Goal: Transaction & Acquisition: Purchase product/service

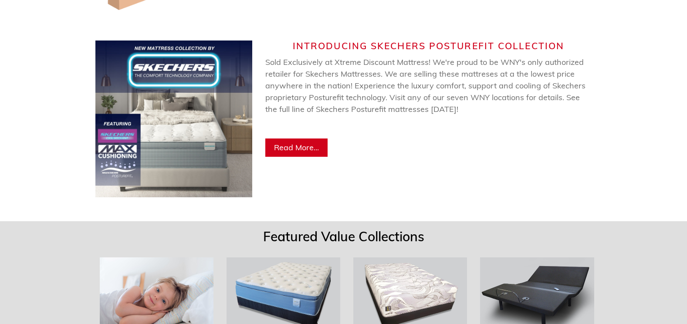
scroll to position [654, 0]
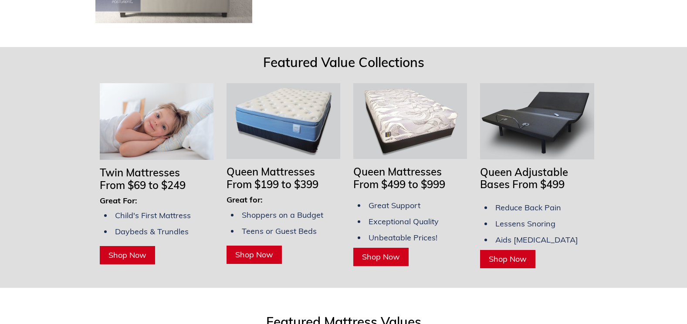
click at [496, 254] on span "Shop Now" at bounding box center [508, 259] width 38 height 10
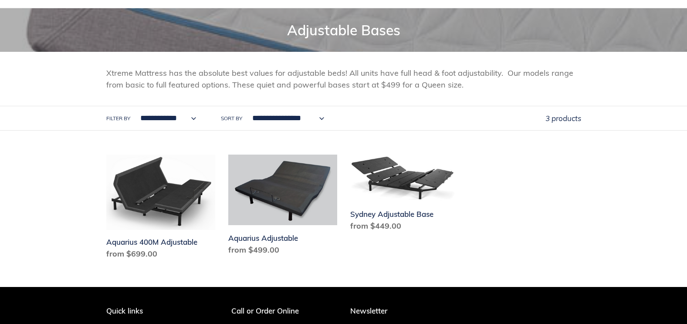
scroll to position [174, 0]
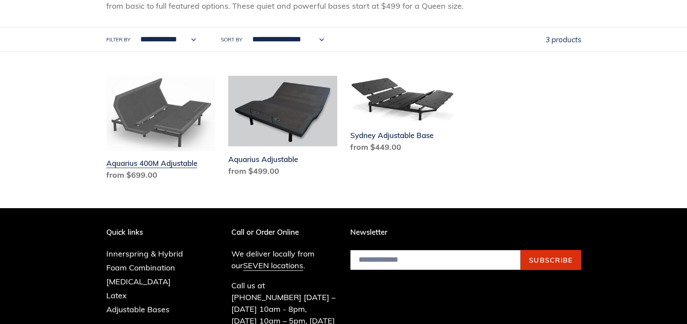
click at [187, 139] on link "Aquarius 400M Adjustable" at bounding box center [160, 130] width 109 height 109
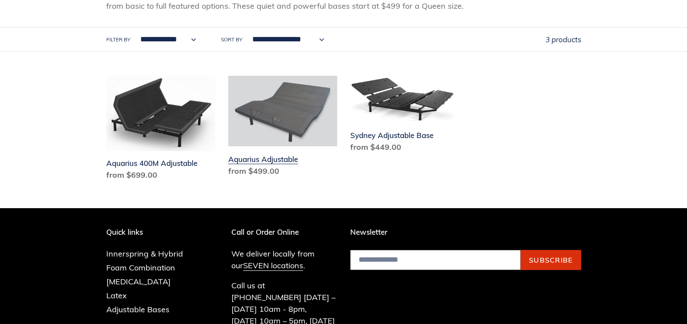
click at [296, 114] on link "Aquarius Adjustable" at bounding box center [282, 128] width 109 height 104
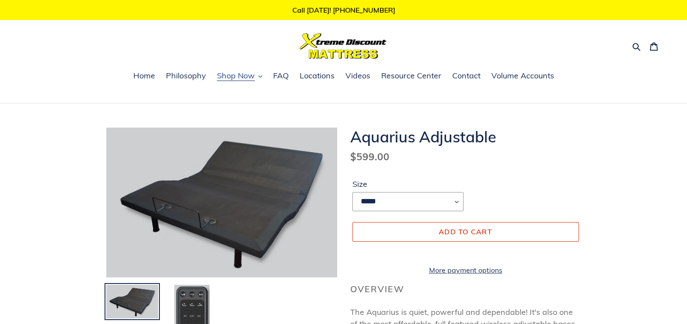
click at [228, 77] on span "Shop Now" at bounding box center [236, 76] width 38 height 10
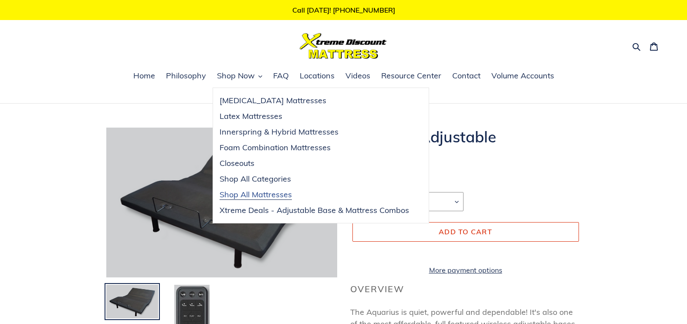
click at [256, 193] on span "Shop All Mattresses" at bounding box center [256, 195] width 72 height 10
click at [298, 214] on span "Xtreme Deals - Adjustable Base & Mattress Combos" at bounding box center [315, 210] width 190 height 10
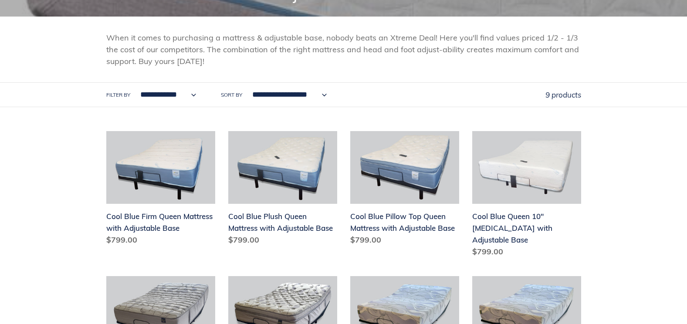
scroll to position [218, 0]
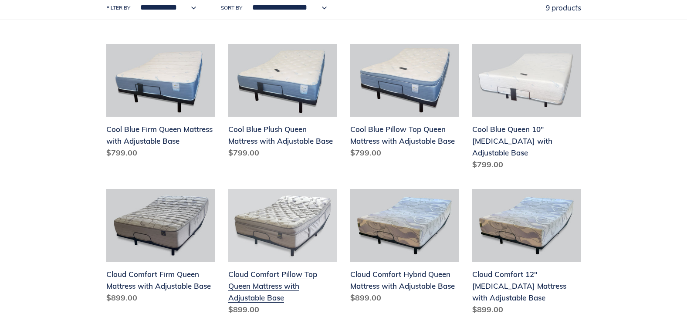
click at [288, 257] on link "Cloud Comfort Pillow Top Queen Mattress with Adjustable Base" at bounding box center [282, 254] width 109 height 130
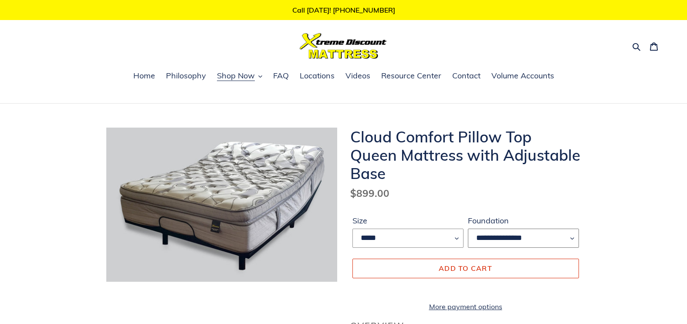
click at [544, 236] on select "**********" at bounding box center [523, 238] width 111 height 19
click at [481, 194] on dl "Regular price $899.00 Sale price $899.00 Regular price $899.00 Sale Sold out Un…" at bounding box center [465, 193] width 231 height 15
click at [316, 78] on span "Locations" at bounding box center [317, 76] width 35 height 10
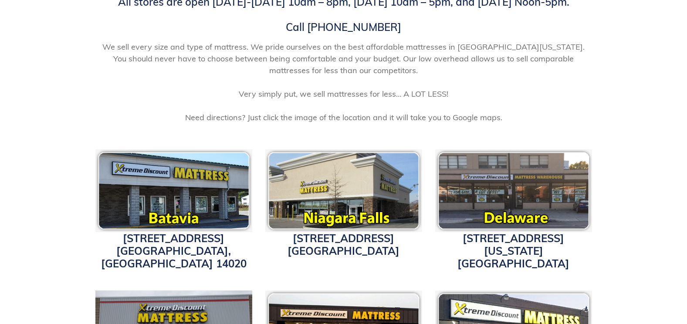
scroll to position [262, 0]
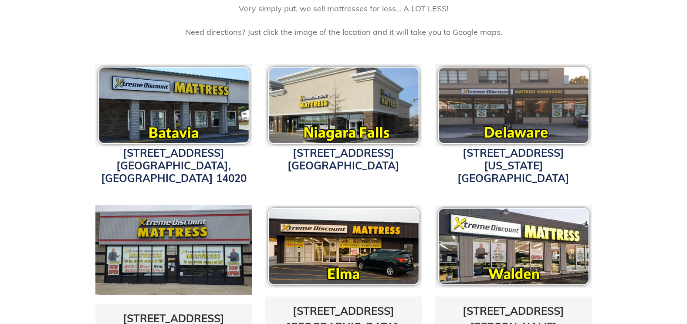
click at [173, 118] on img at bounding box center [173, 105] width 157 height 83
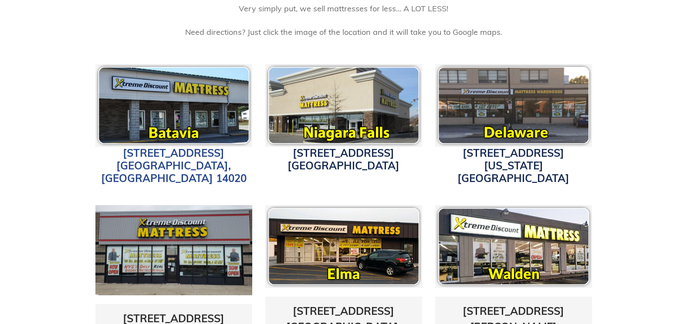
click at [167, 162] on link "4152 W. Main St. Batavia, NY 14020" at bounding box center [174, 165] width 146 height 38
